Goal: Information Seeking & Learning: Learn about a topic

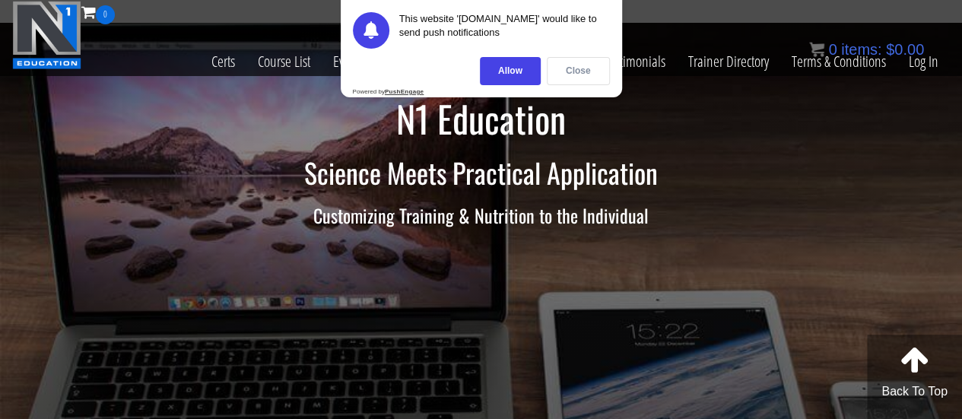
click at [579, 68] on div "Close" at bounding box center [578, 71] width 63 height 28
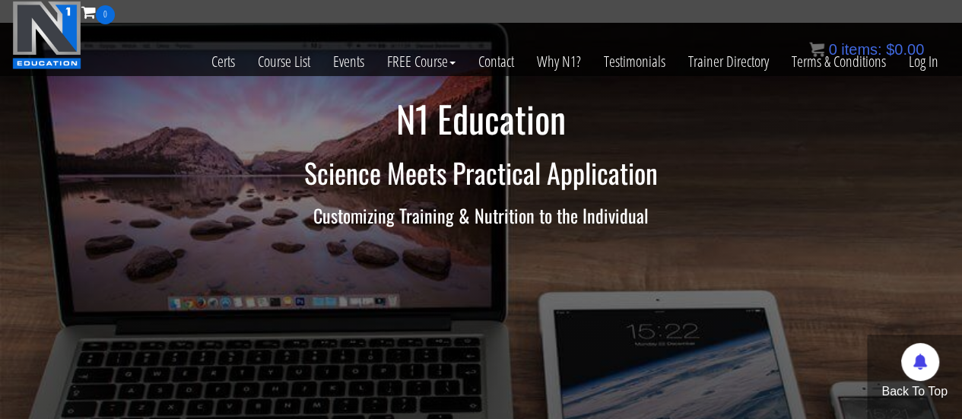
click at [917, 58] on div "0 items: $ 0.00" at bounding box center [866, 49] width 115 height 23
click at [919, 62] on link "Log In" at bounding box center [923, 61] width 52 height 75
click at [932, 55] on link "Log In" at bounding box center [923, 61] width 52 height 75
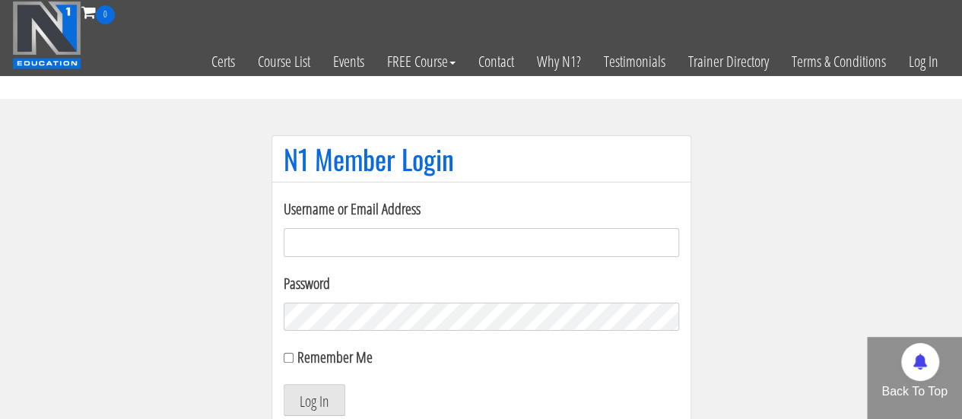
type input "bgaliffe95@gmail.com"
click at [264, 317] on div "N1 Member Login Username or Email Address bgaliffe95@gmail.com Password Remembe…" at bounding box center [481, 314] width 456 height 359
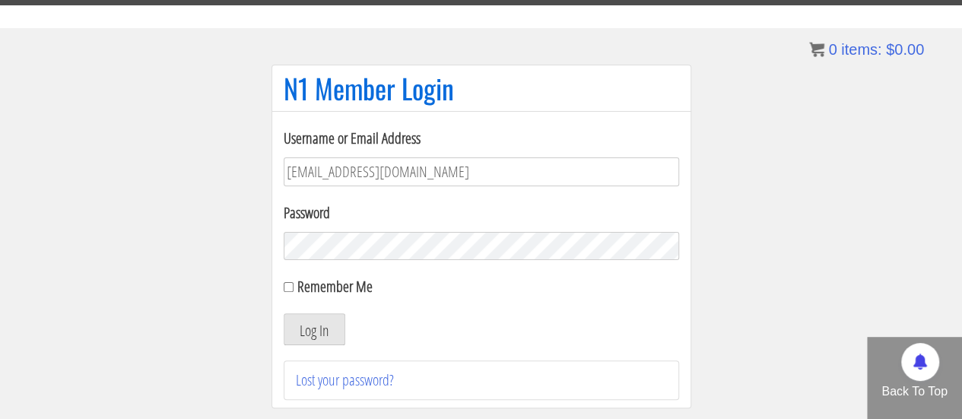
scroll to position [76, 0]
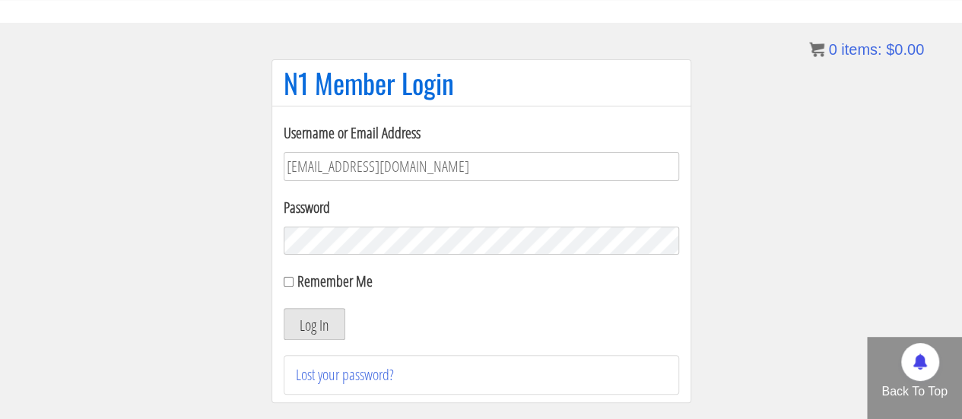
click at [325, 315] on button "Log In" at bounding box center [315, 324] width 62 height 32
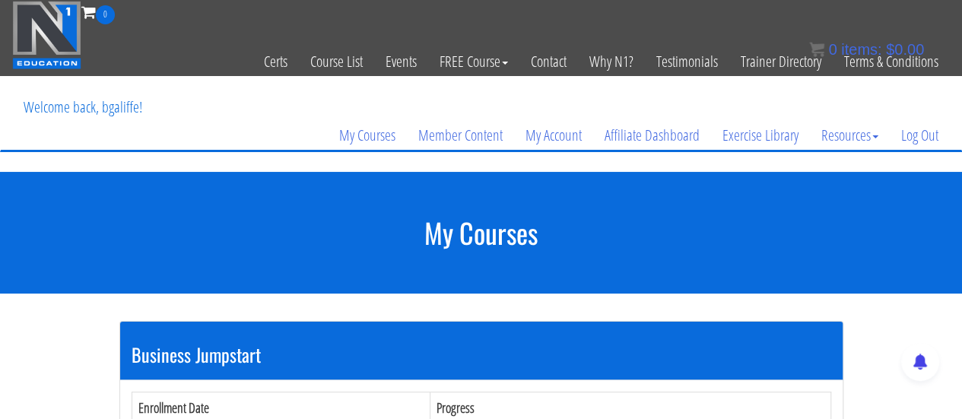
click at [312, 250] on section "My Courses" at bounding box center [481, 233] width 962 height 122
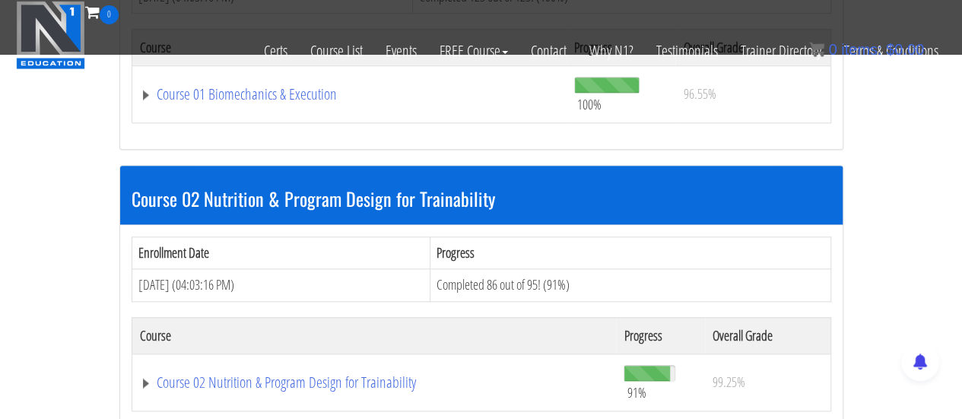
scroll to position [617, 0]
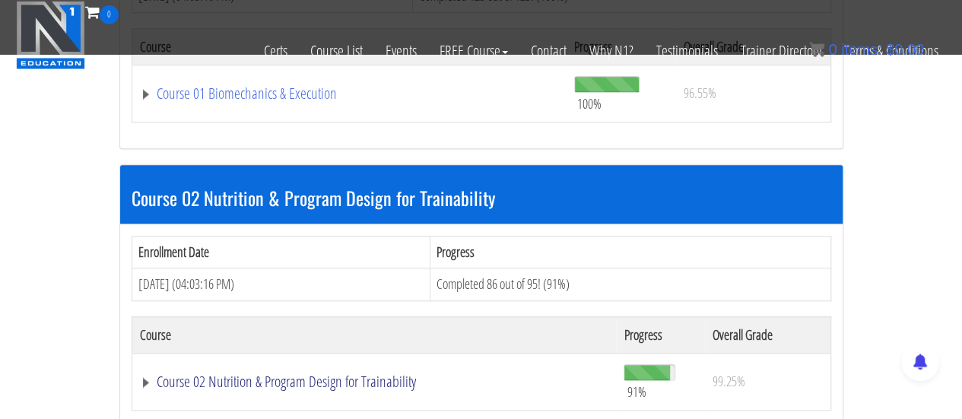
click at [271, 374] on link "Course 02 Nutrition & Program Design for Trainability" at bounding box center [374, 381] width 469 height 15
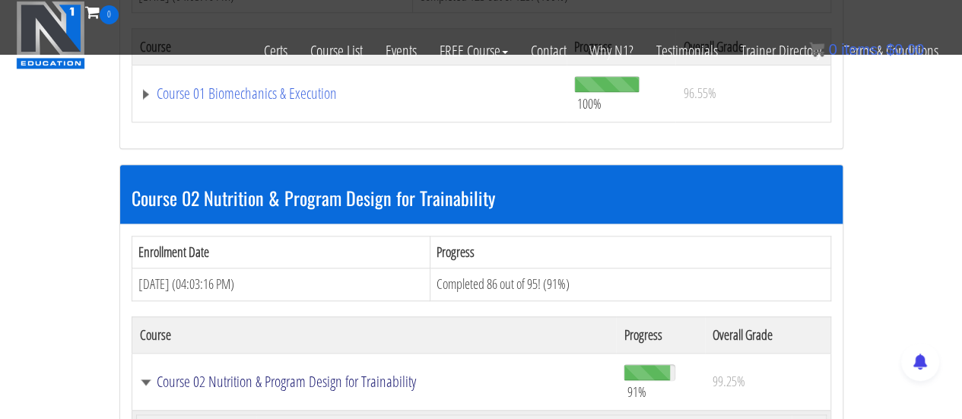
click at [271, 374] on link "Course 02 Nutrition & Program Design for Trainability" at bounding box center [374, 381] width 469 height 15
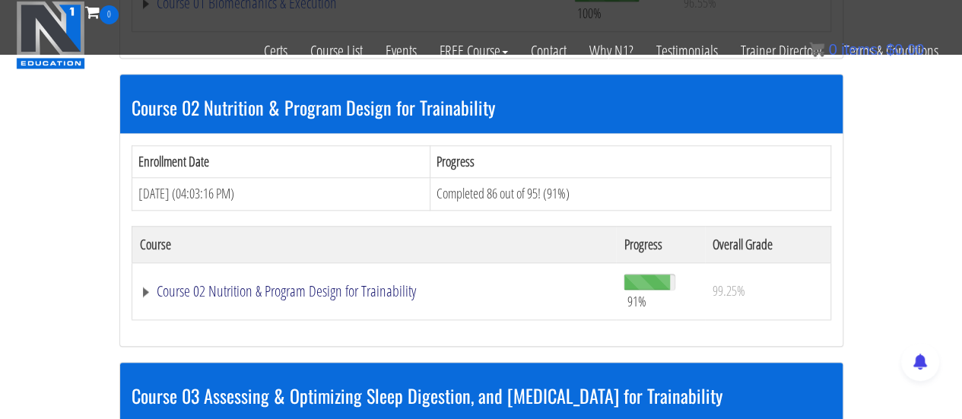
scroll to position [808, 0]
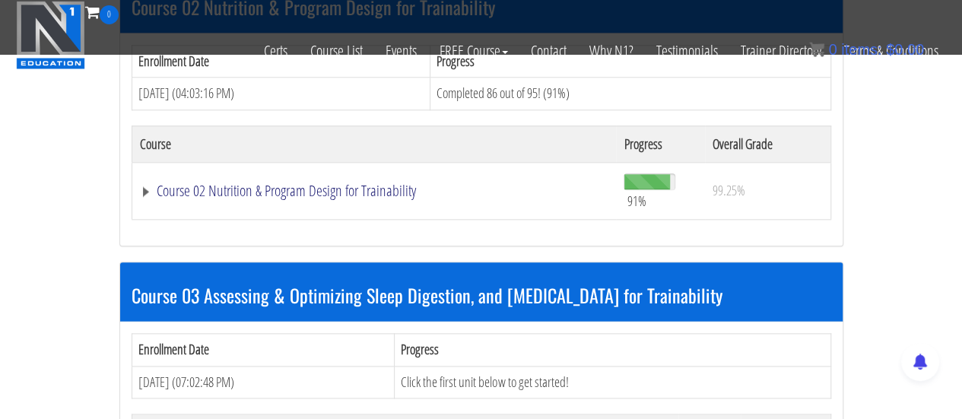
click at [196, 193] on link "Course 02 Nutrition & Program Design for Trainability" at bounding box center [374, 190] width 469 height 15
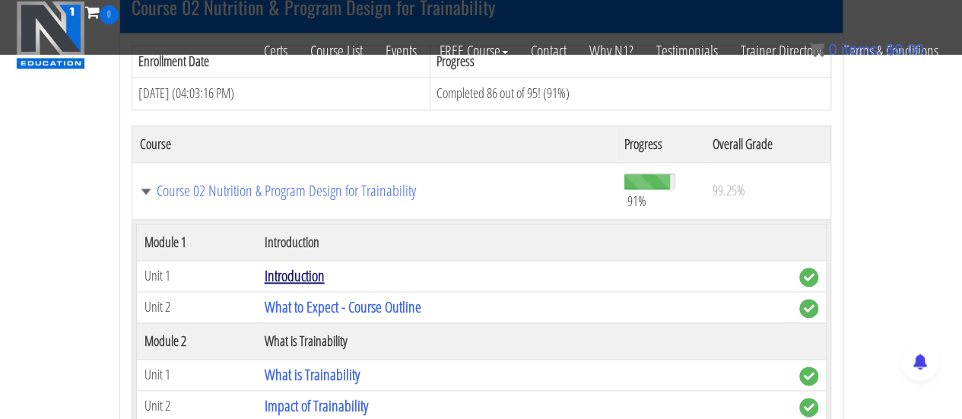
click at [300, 271] on link "Introduction" at bounding box center [294, 275] width 60 height 21
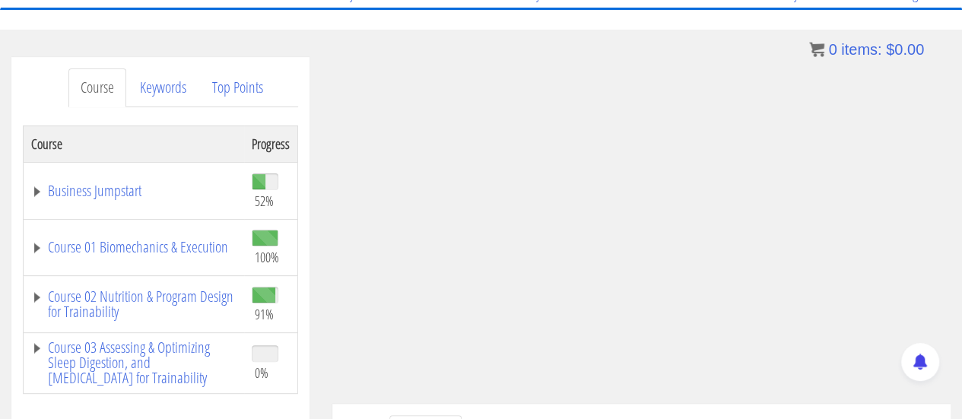
scroll to position [157, 0]
